Goal: Entertainment & Leisure: Consume media (video, audio)

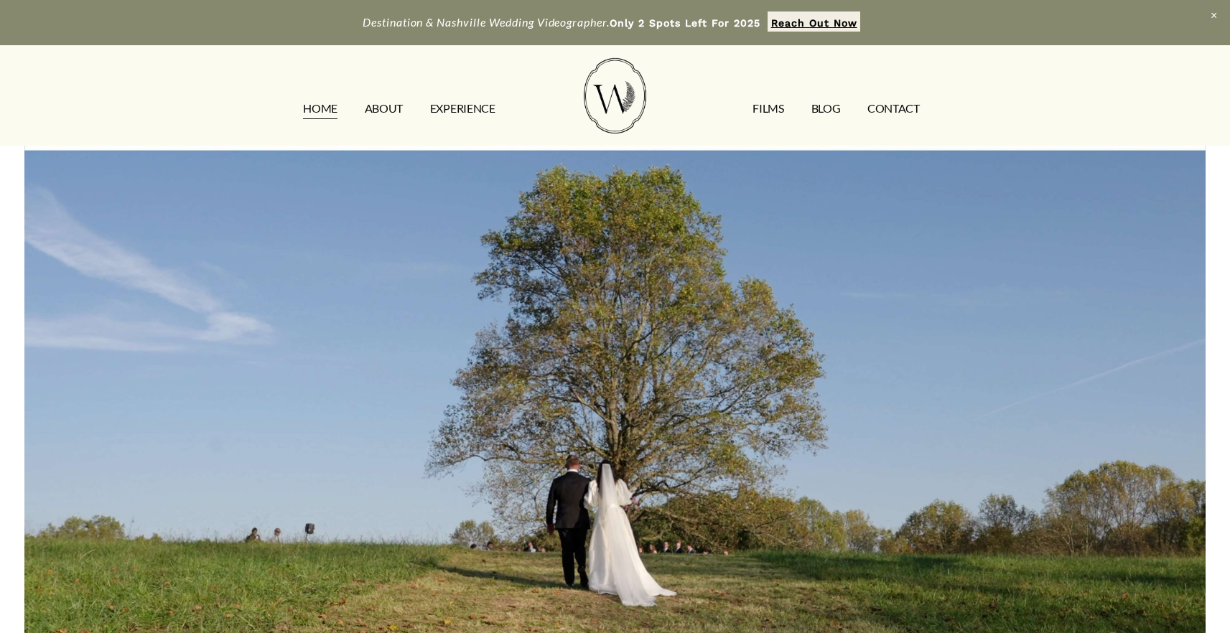
click at [775, 101] on link "FILMS" at bounding box center [767, 109] width 31 height 23
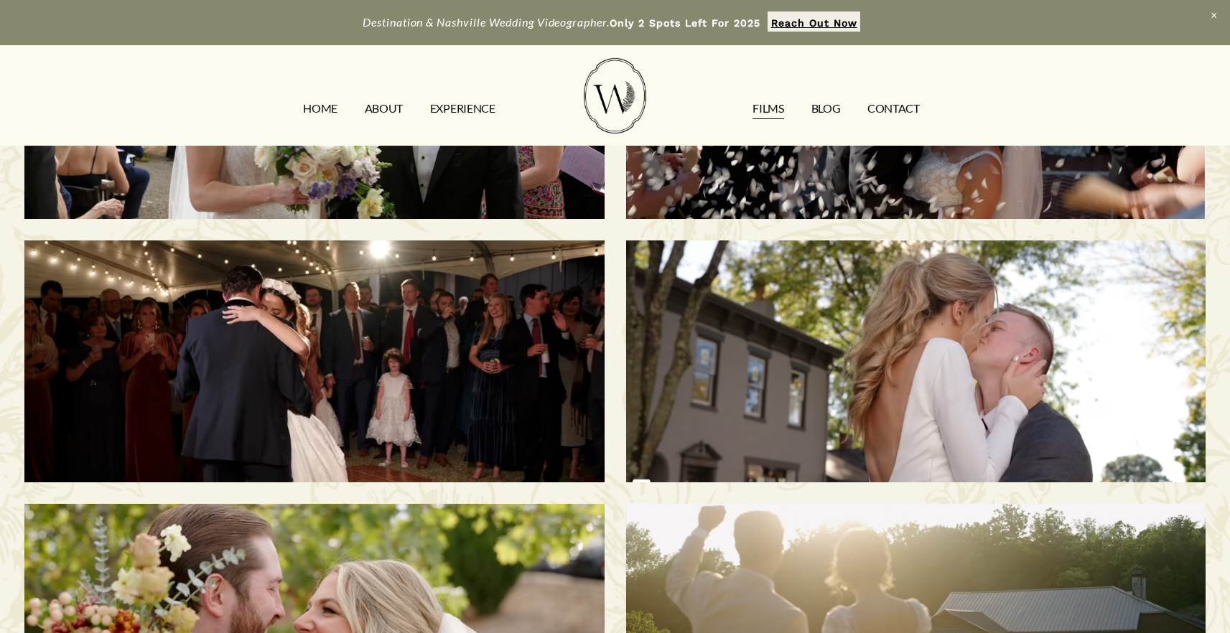
scroll to position [60, 0]
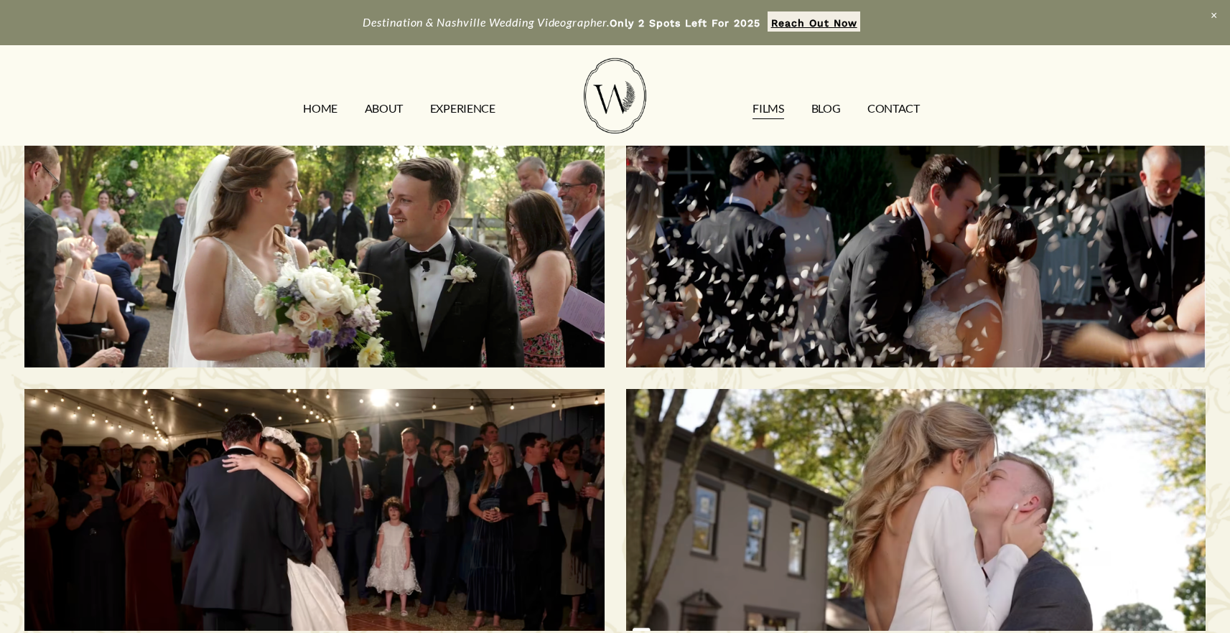
click at [434, 295] on div "[PERSON_NAME] & [PERSON_NAME] | [GEOGRAPHIC_DATA], [GEOGRAPHIC_DATA]" at bounding box center [313, 246] width 579 height 241
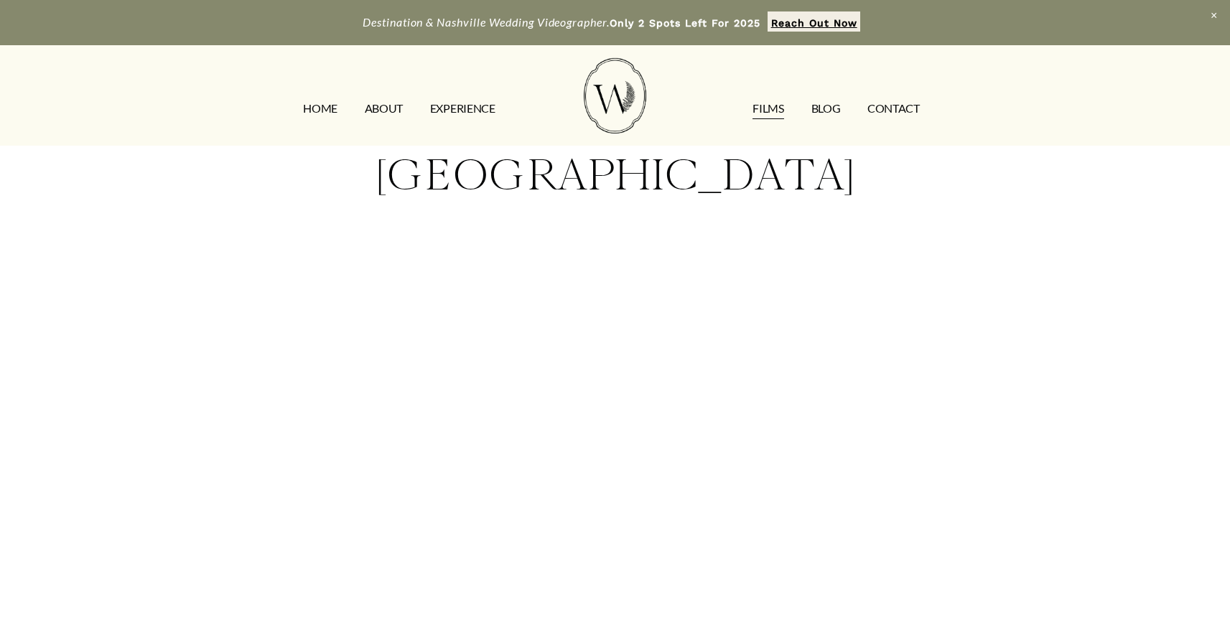
scroll to position [169, 0]
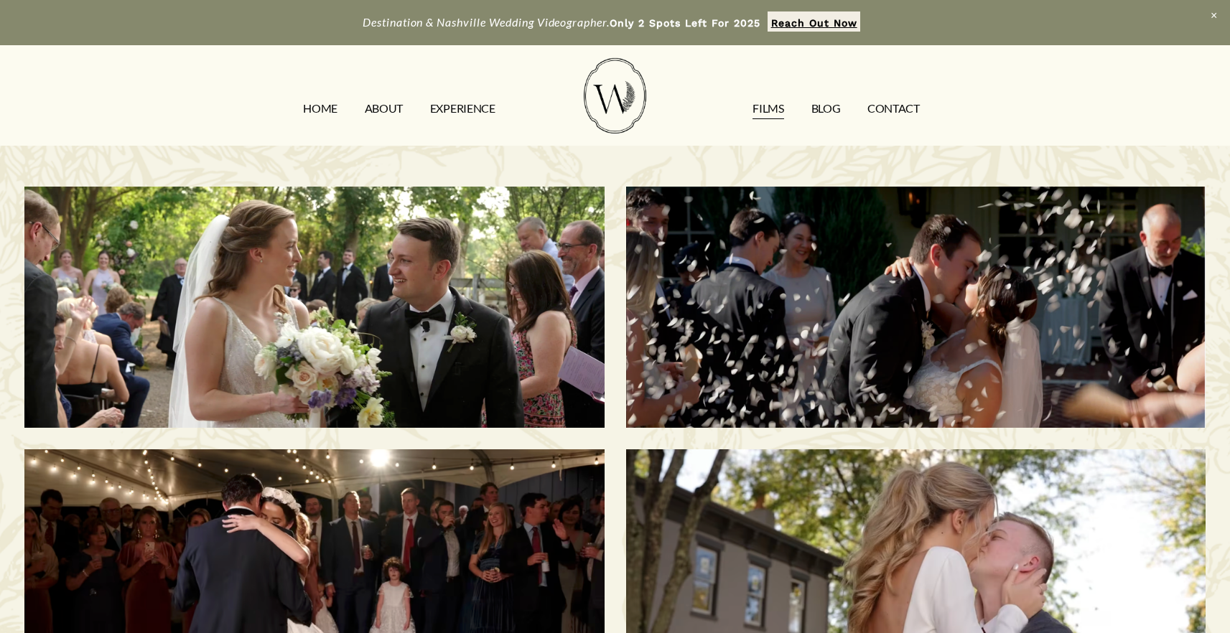
scroll to position [60, 0]
